Goal: Navigation & Orientation: Find specific page/section

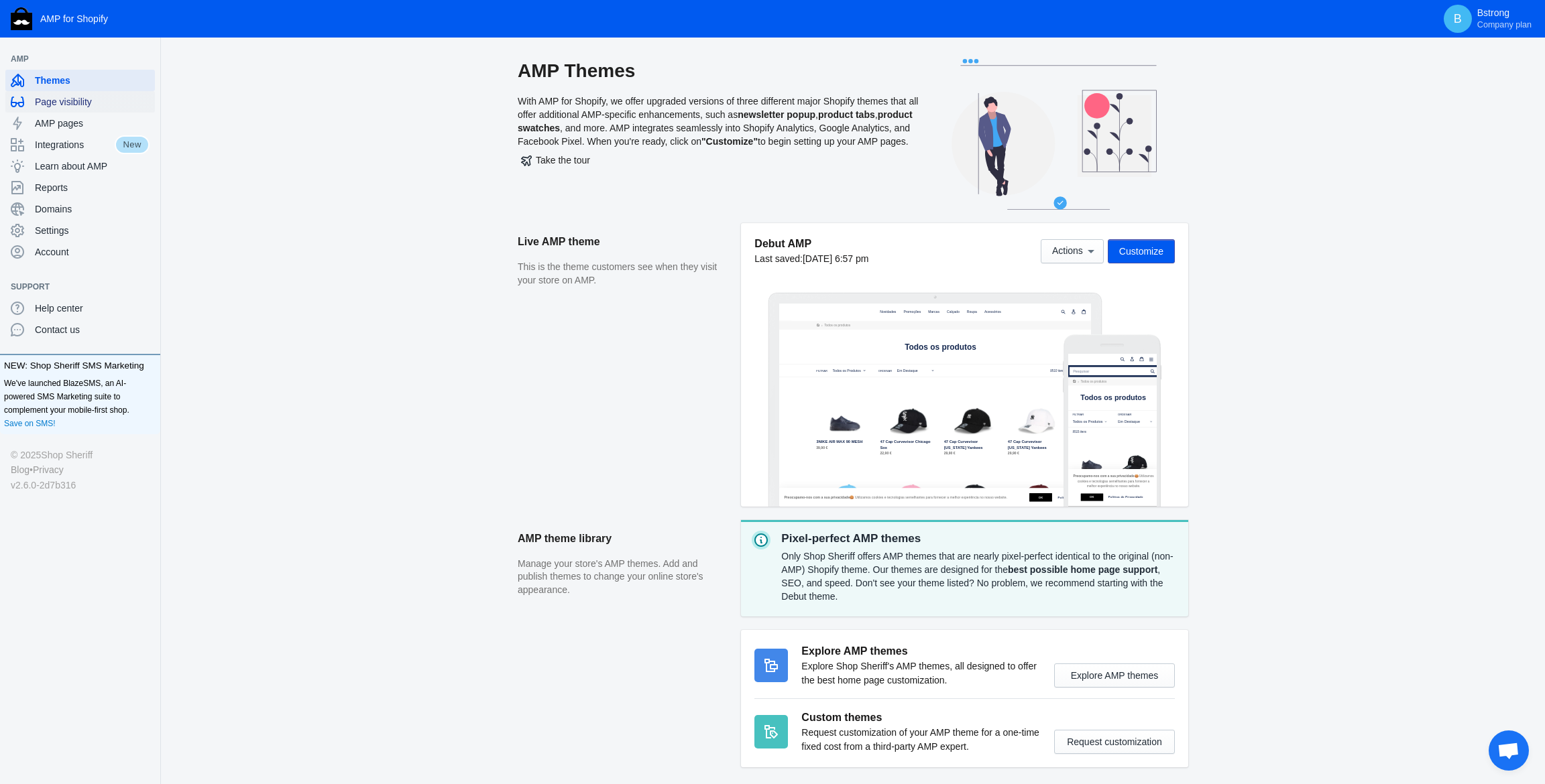
click at [79, 100] on span "Page visibility" at bounding box center [93, 102] width 115 height 13
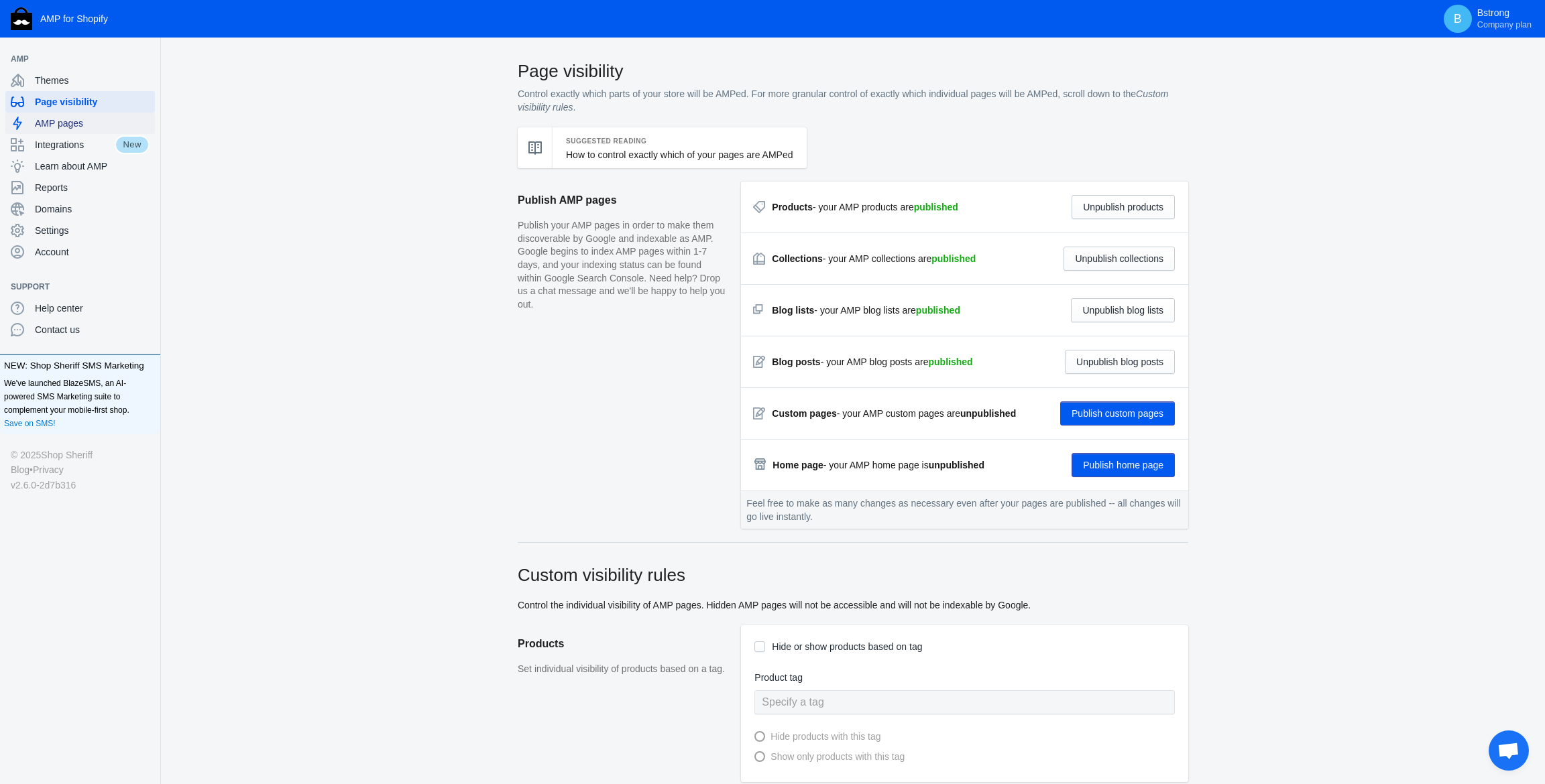
click at [78, 123] on span "AMP pages" at bounding box center [93, 123] width 115 height 13
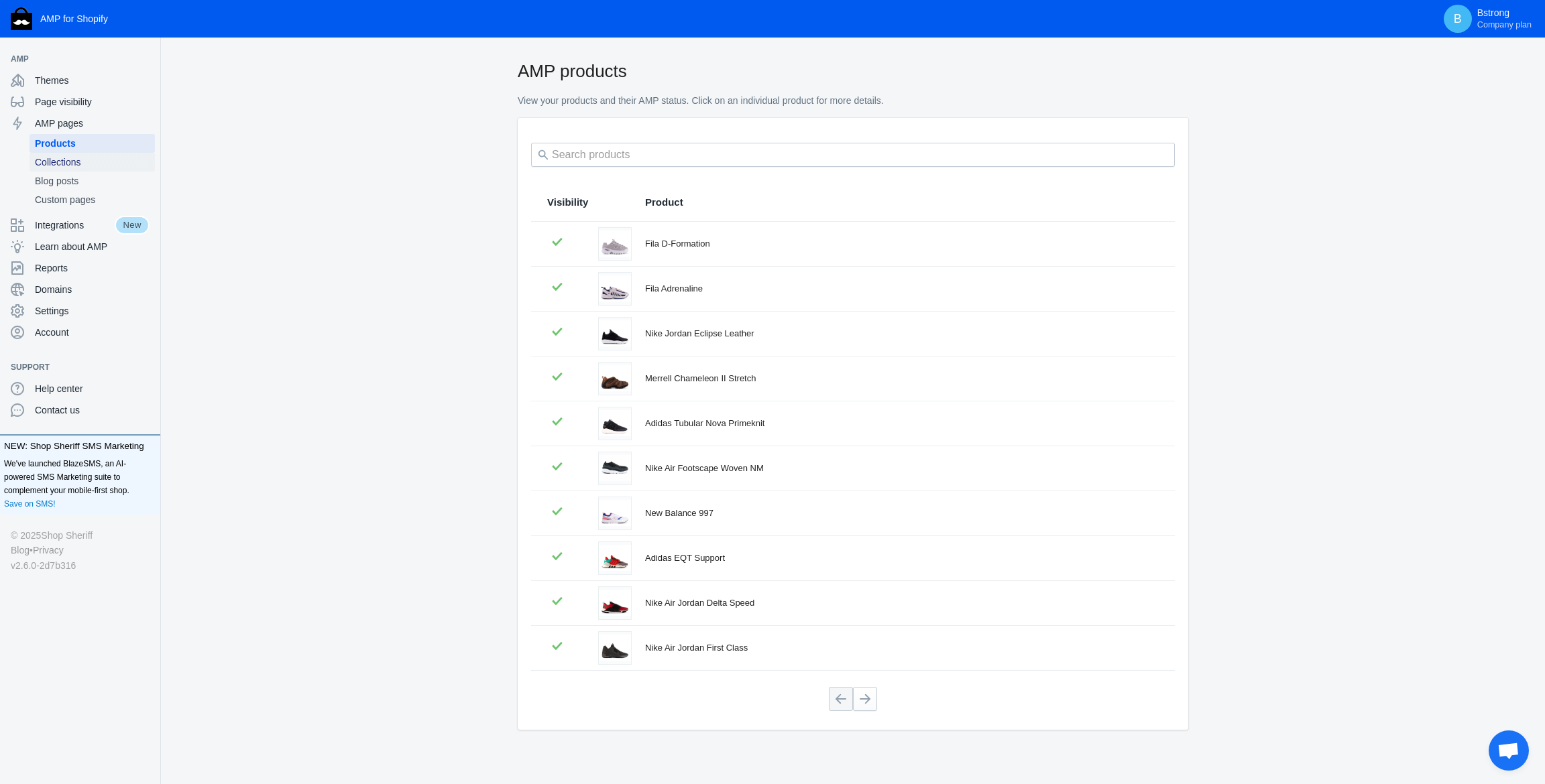
click at [73, 161] on span "Collections" at bounding box center [93, 162] width 115 height 13
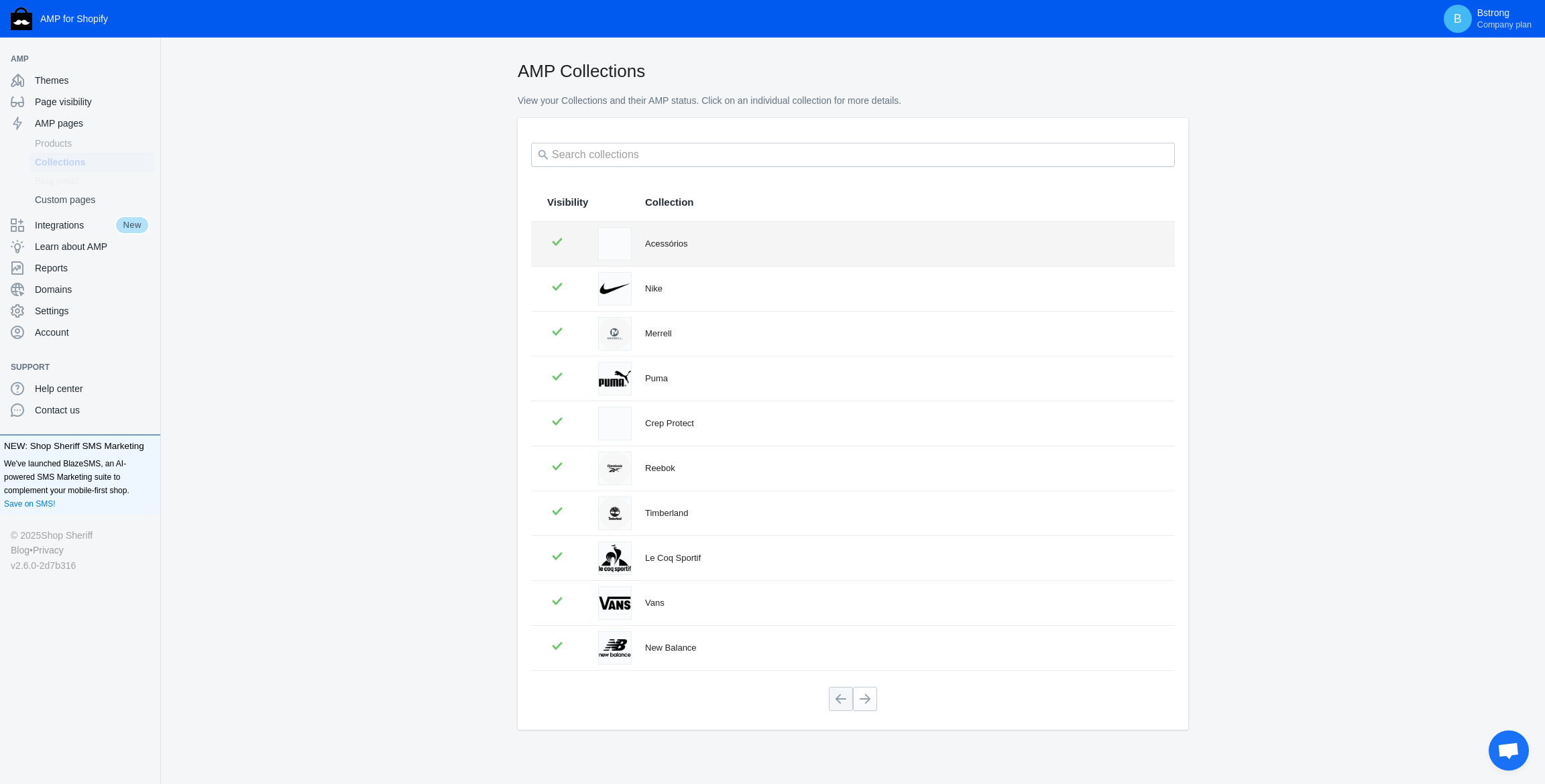
click at [681, 246] on div "Acessórios" at bounding box center [902, 244] width 513 height 13
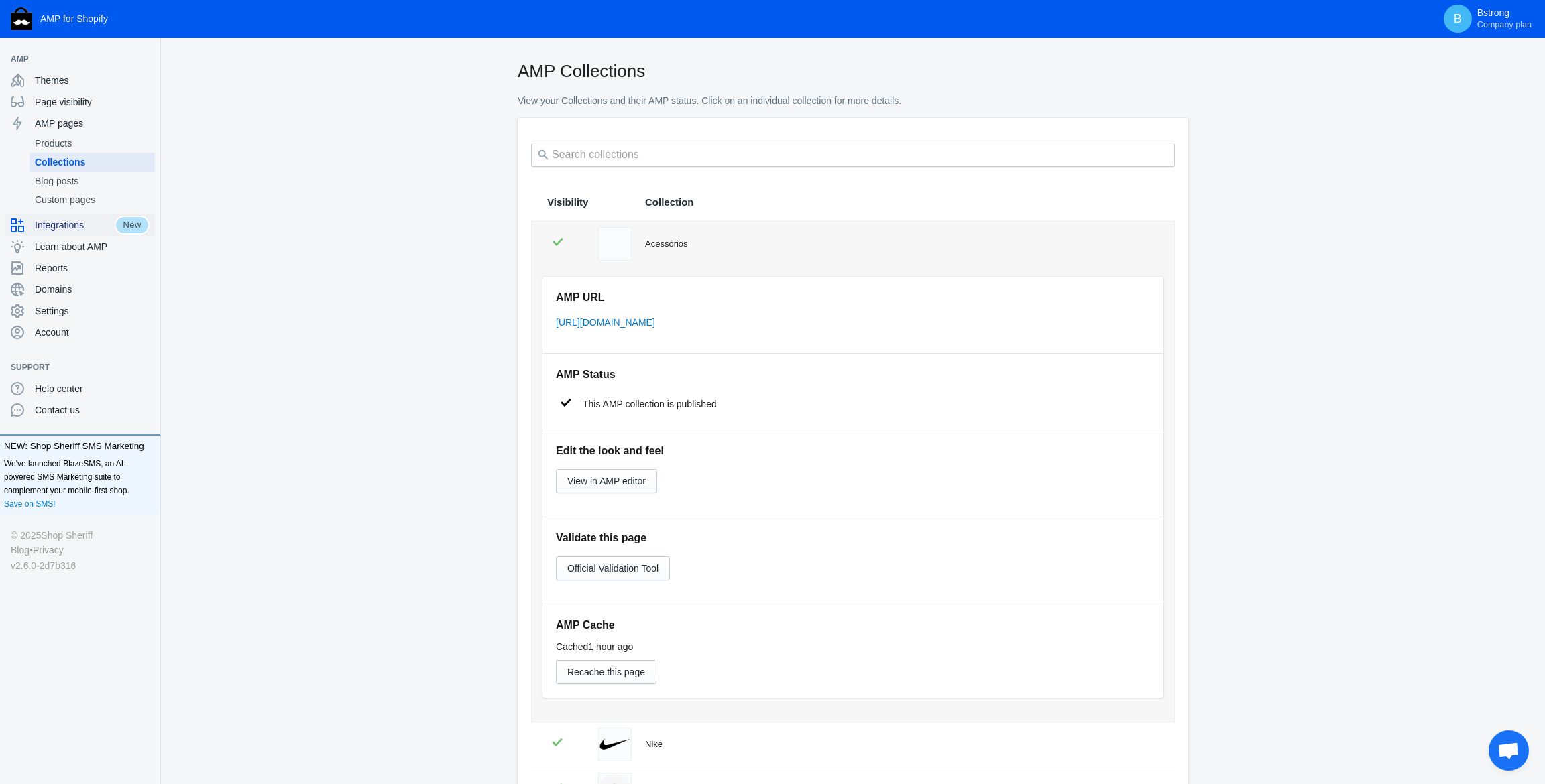
click at [77, 218] on span "Integrations" at bounding box center [75, 225] width 80 height 13
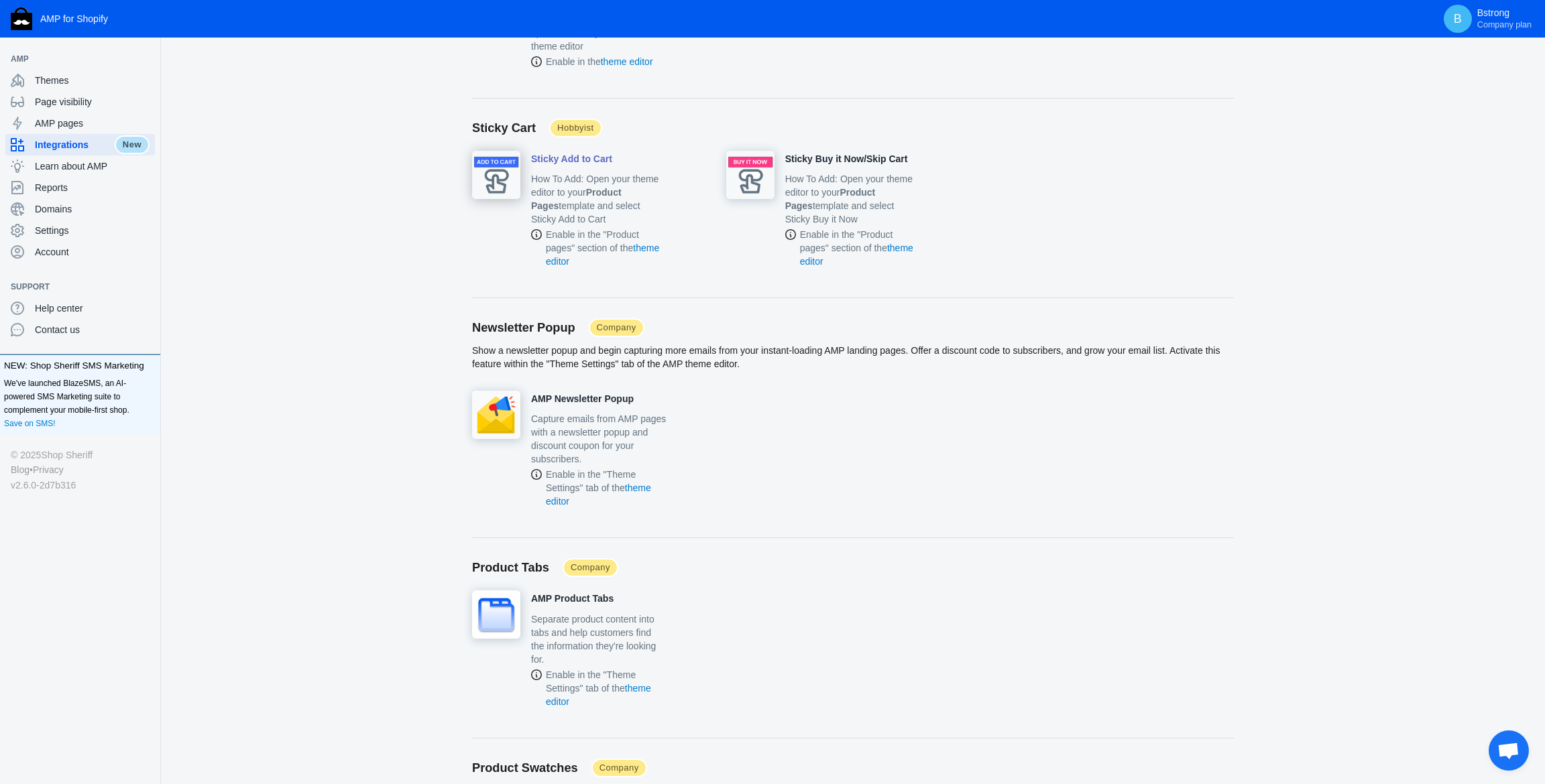
scroll to position [1474, 0]
